Goal: Task Accomplishment & Management: Manage account settings

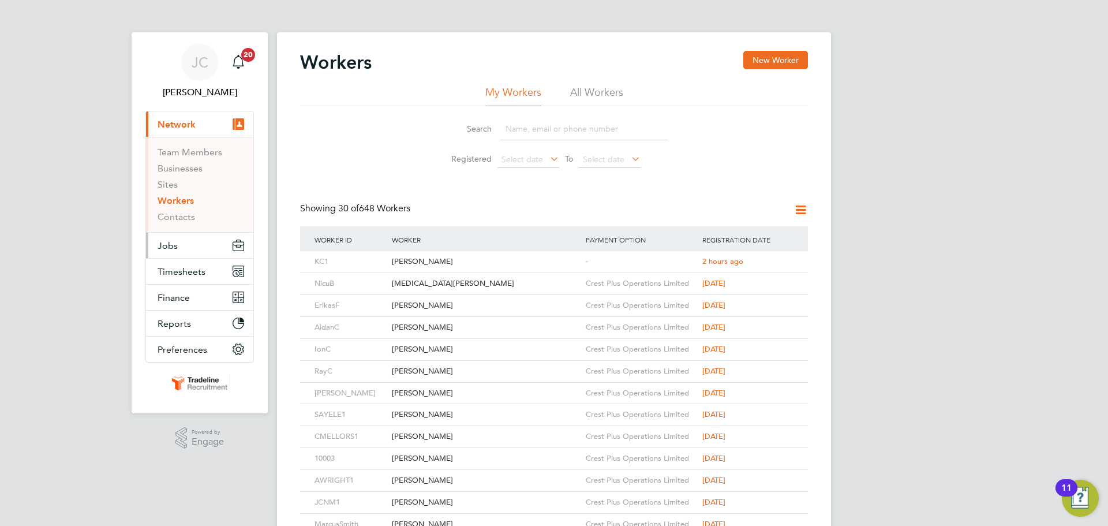
click at [173, 247] on span "Jobs" at bounding box center [168, 245] width 20 height 11
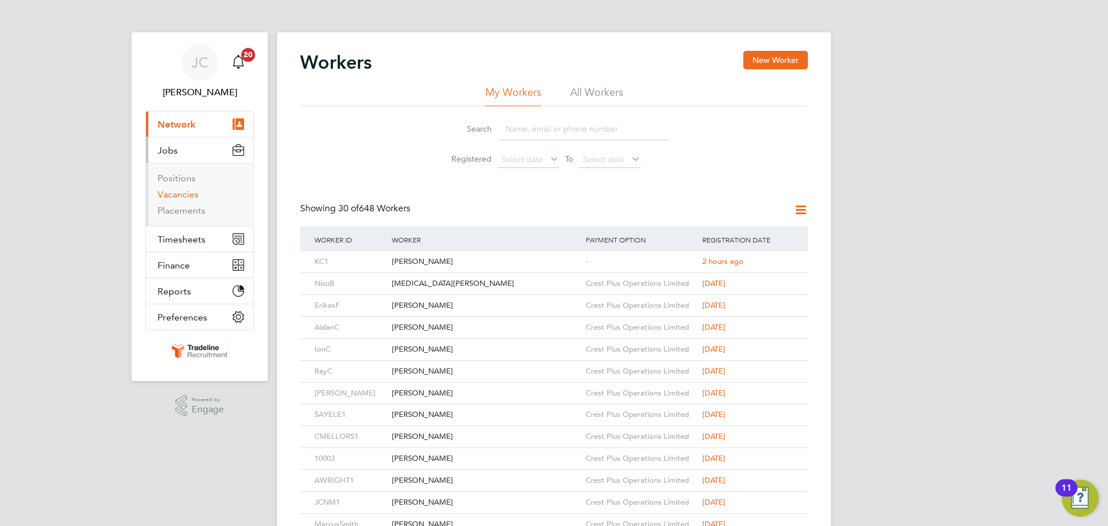
click at [190, 194] on link "Vacancies" at bounding box center [178, 194] width 41 height 11
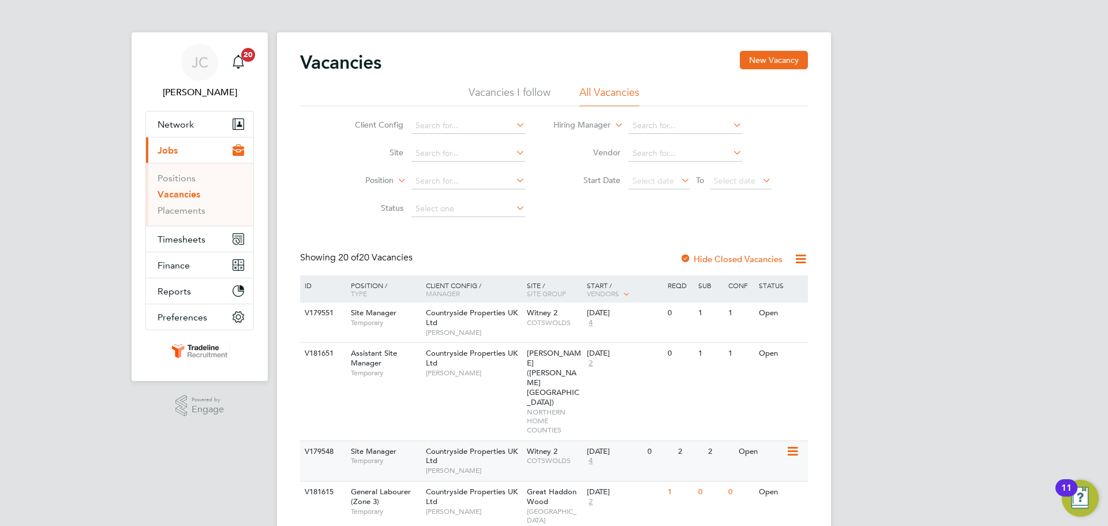
click at [572, 456] on span "COTSWOLDS" at bounding box center [554, 460] width 55 height 9
click at [201, 239] on span "Timesheets" at bounding box center [182, 239] width 48 height 11
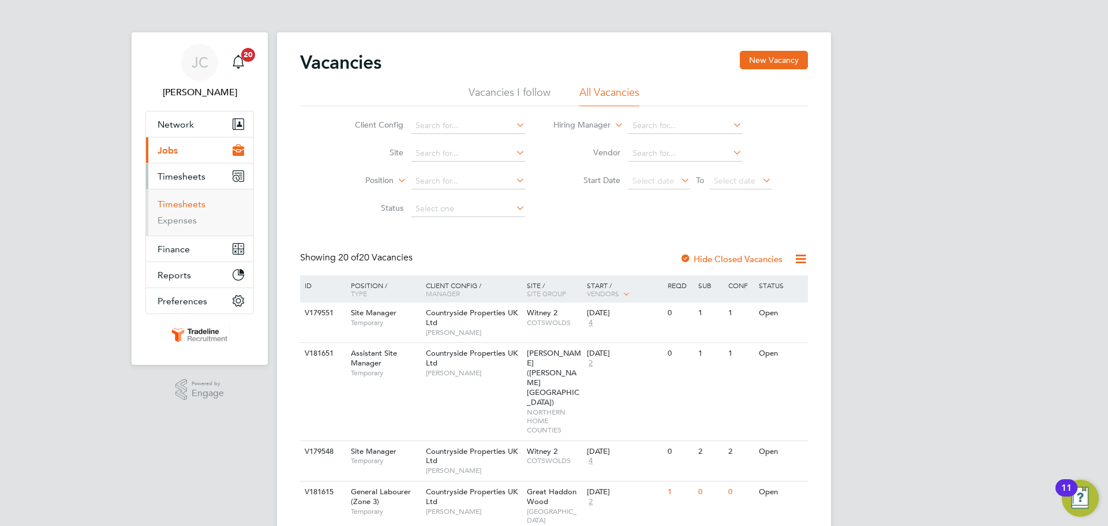
click at [202, 208] on link "Timesheets" at bounding box center [182, 204] width 48 height 11
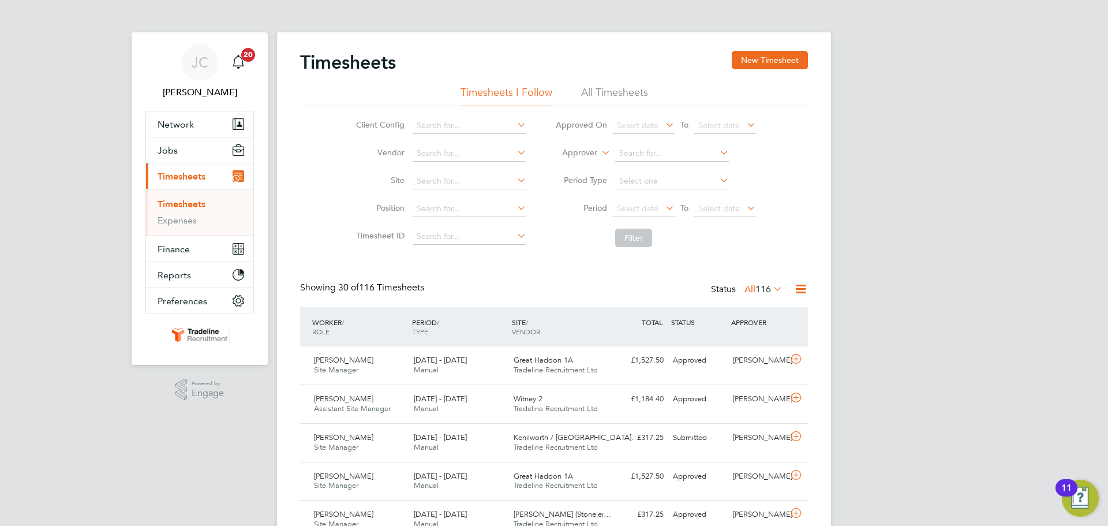
click at [616, 95] on li "All Timesheets" at bounding box center [614, 95] width 67 height 21
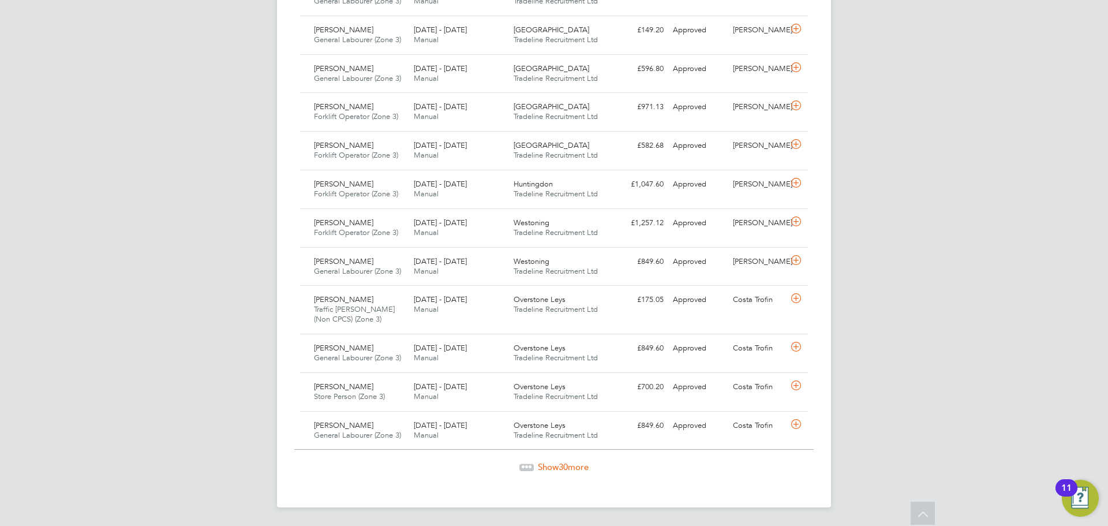
click at [556, 469] on span "Show 30 more" at bounding box center [563, 466] width 51 height 11
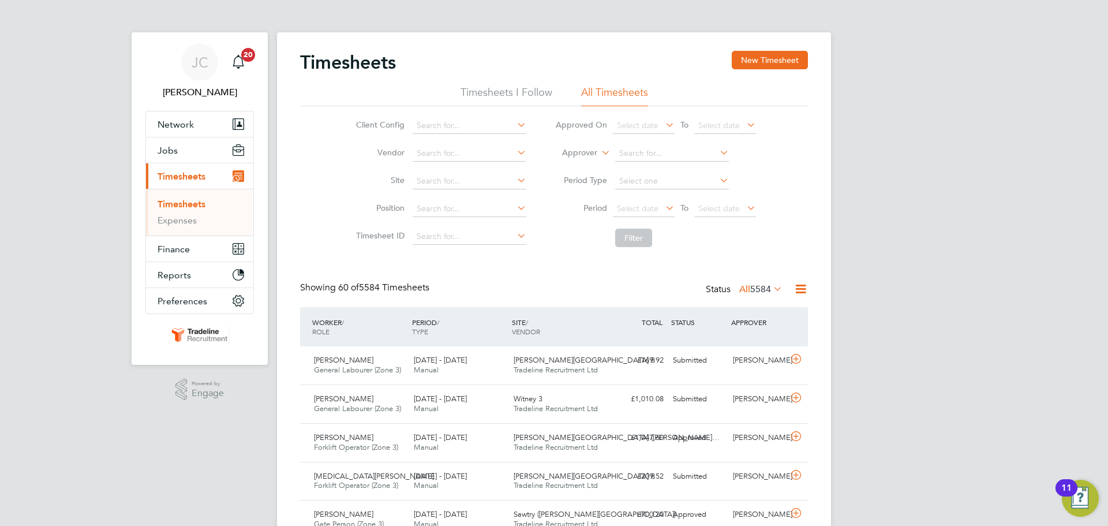
click at [501, 100] on li "Timesheets I Follow" at bounding box center [506, 95] width 92 height 21
click at [471, 436] on div "22 - 28 Sep 2025 Manual" at bounding box center [459, 442] width 100 height 29
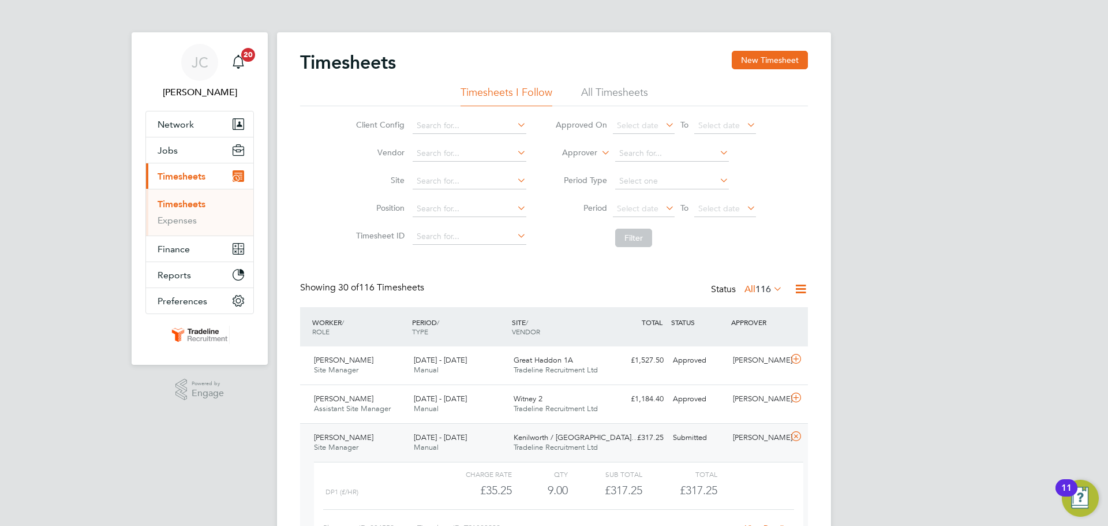
click at [697, 443] on div "Submitted" at bounding box center [698, 437] width 60 height 19
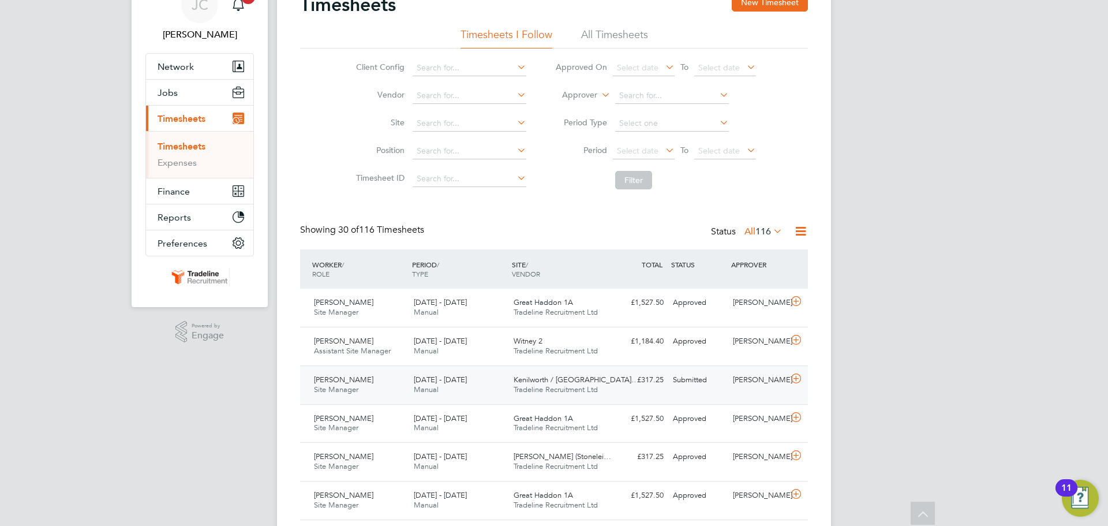
click at [686, 384] on div "Submitted" at bounding box center [698, 379] width 60 height 19
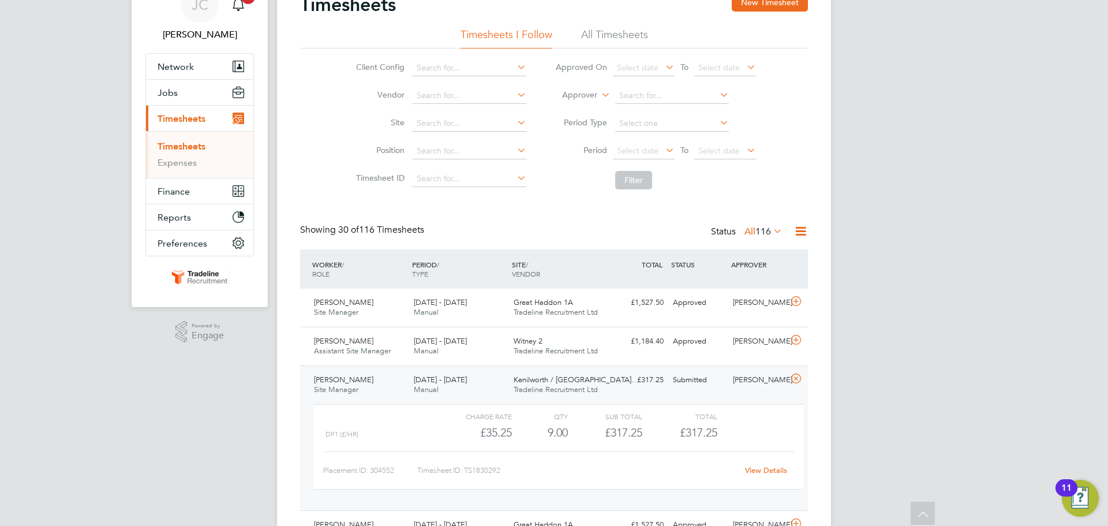
click at [760, 469] on link "View Details" at bounding box center [766, 470] width 42 height 10
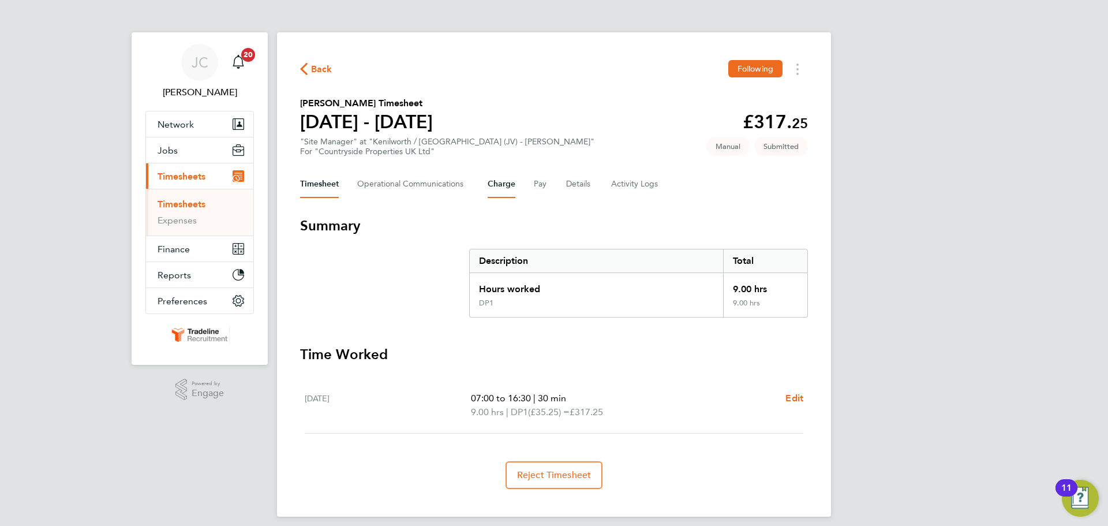
click at [499, 185] on button "Charge" at bounding box center [502, 184] width 28 height 28
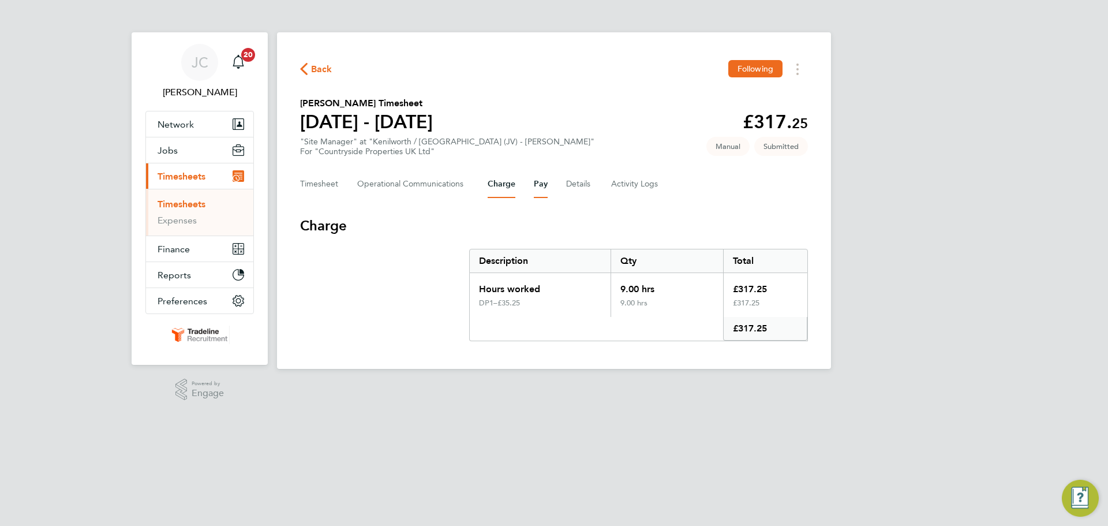
click at [543, 190] on button "Pay" at bounding box center [541, 184] width 14 height 28
click at [561, 185] on div "Timesheet Operational Communications Charge Pay Details Activity Logs" at bounding box center [554, 184] width 508 height 28
click at [574, 186] on button "Details" at bounding box center [579, 184] width 27 height 28
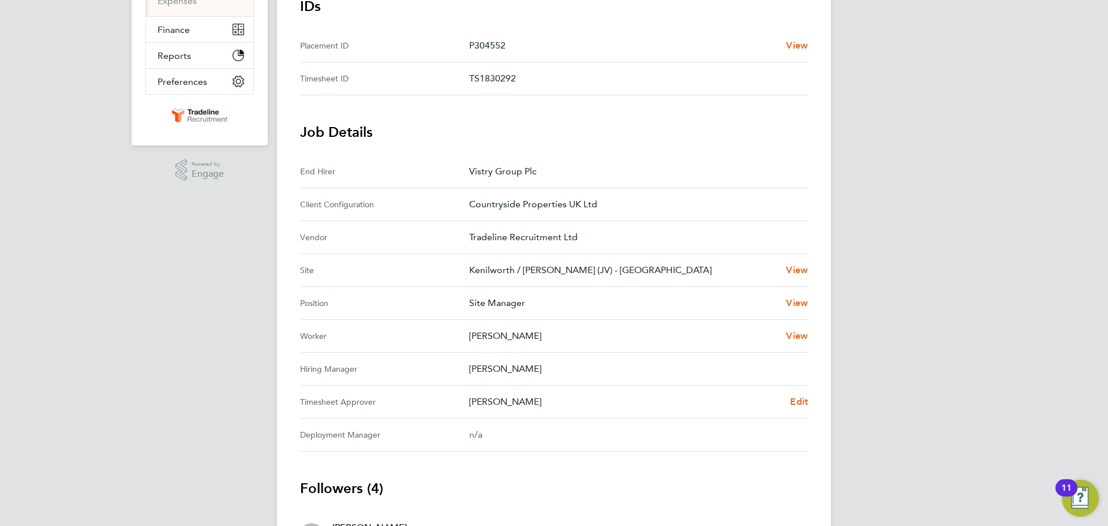
scroll to position [231, 0]
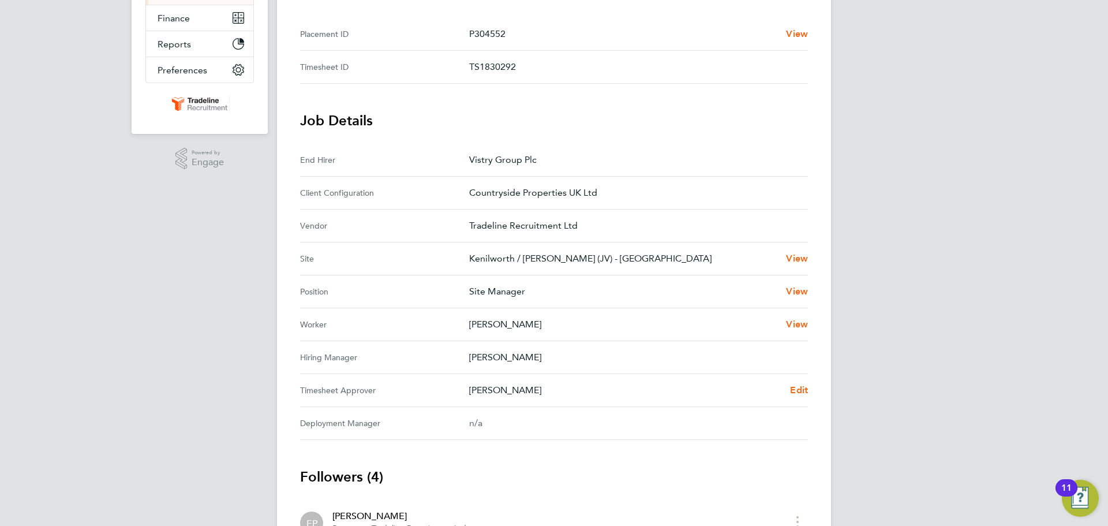
click at [788, 394] on div "Craig Milner Edit" at bounding box center [638, 390] width 339 height 14
click at [795, 394] on span "Edit" at bounding box center [799, 389] width 18 height 11
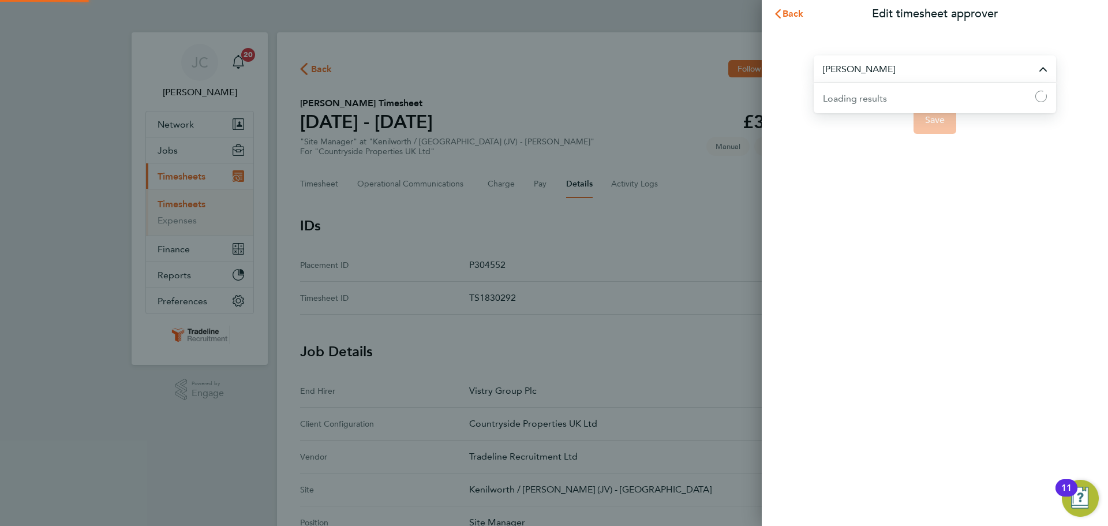
click at [871, 71] on input "Craig Milner" at bounding box center [935, 68] width 242 height 27
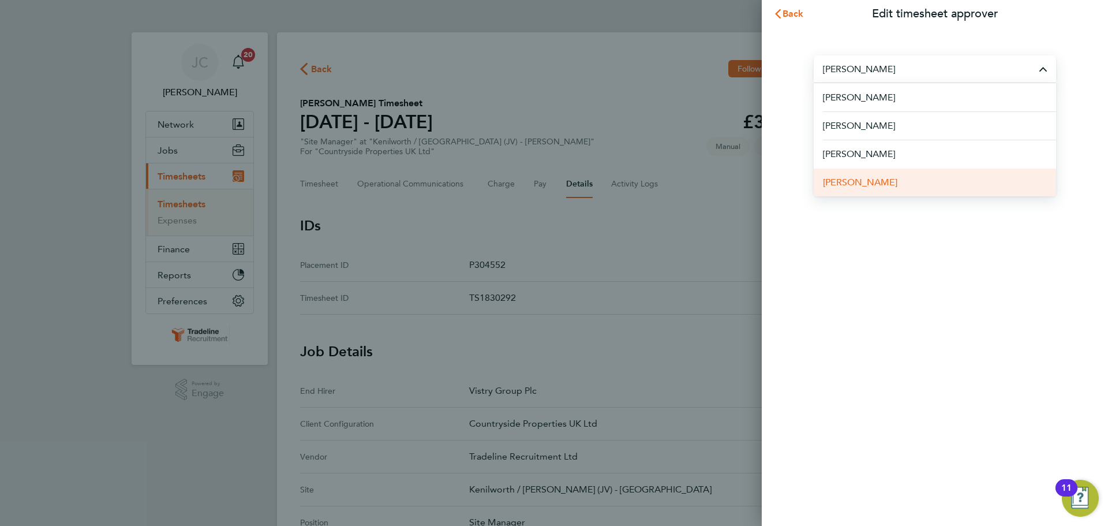
click at [881, 185] on span "Darren Truscott" at bounding box center [860, 182] width 74 height 14
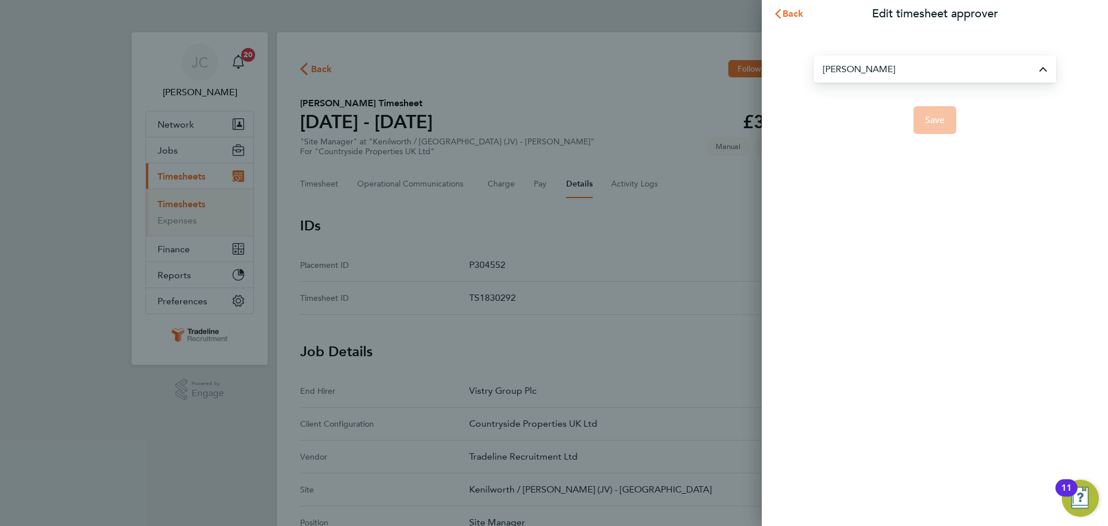
type input "Darren Truscott"
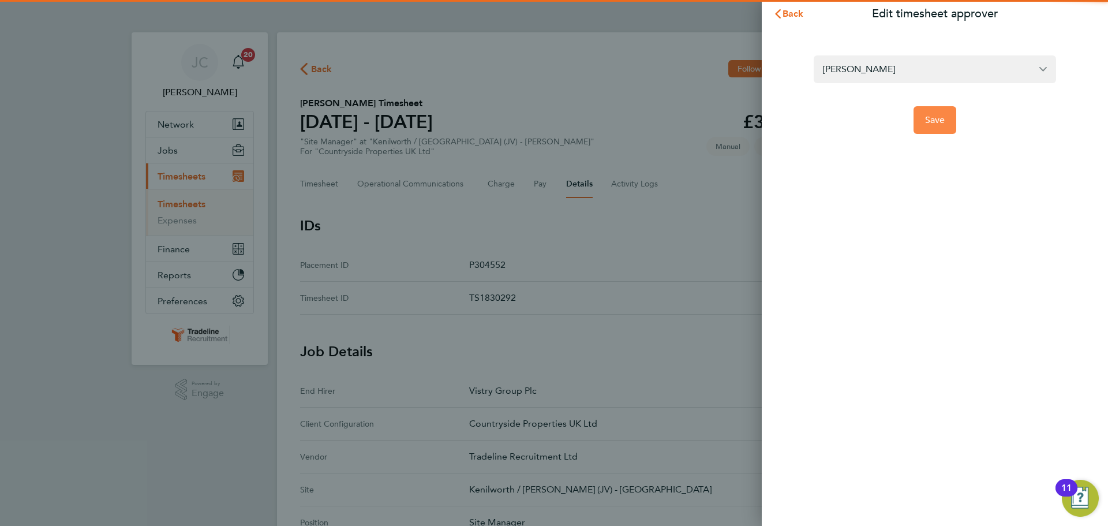
click at [937, 119] on span "Save" at bounding box center [935, 120] width 20 height 12
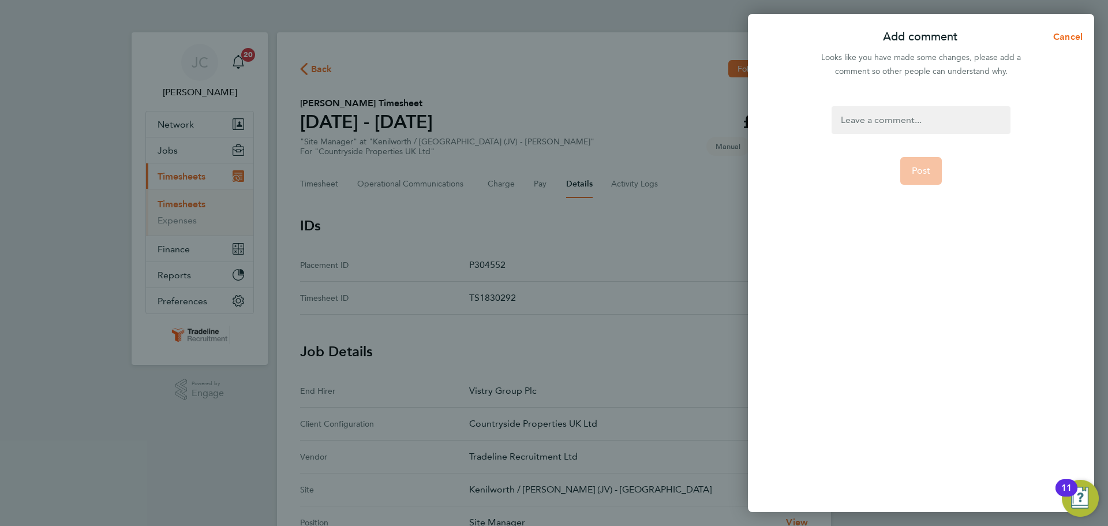
click at [901, 122] on div at bounding box center [921, 120] width 178 height 28
drag, startPoint x: 923, startPoint y: 152, endPoint x: 908, endPoint y: 122, distance: 33.8
click at [923, 153] on form "Post" at bounding box center [921, 236] width 188 height 261
click at [905, 121] on div at bounding box center [921, 120] width 178 height 28
click at [905, 120] on div at bounding box center [921, 120] width 178 height 28
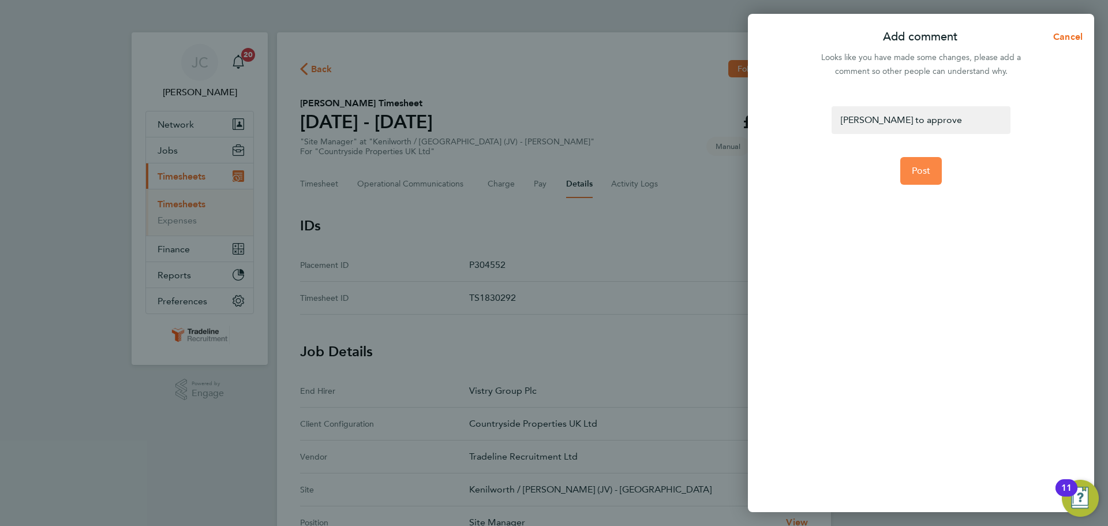
click at [926, 171] on span "Post" at bounding box center [921, 171] width 19 height 12
